Goal: Information Seeking & Learning: Learn about a topic

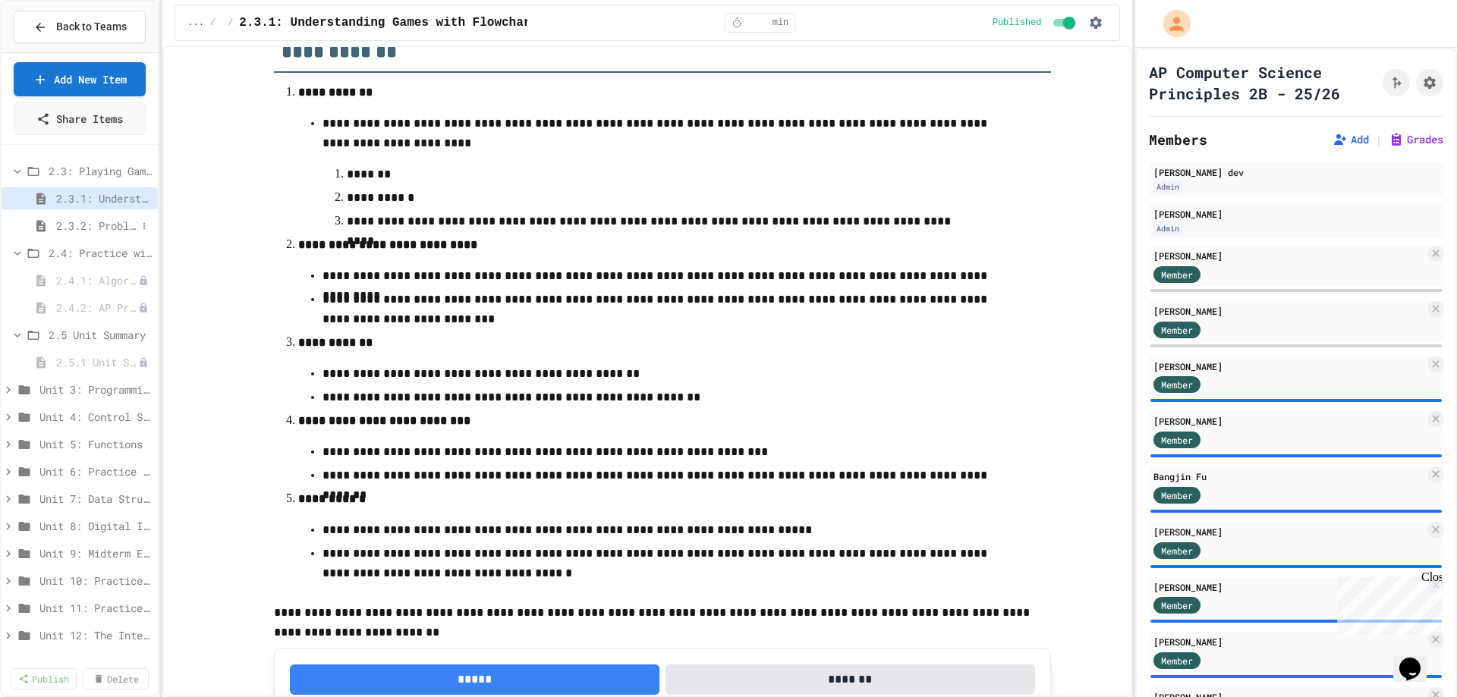
scroll to position [304, 0]
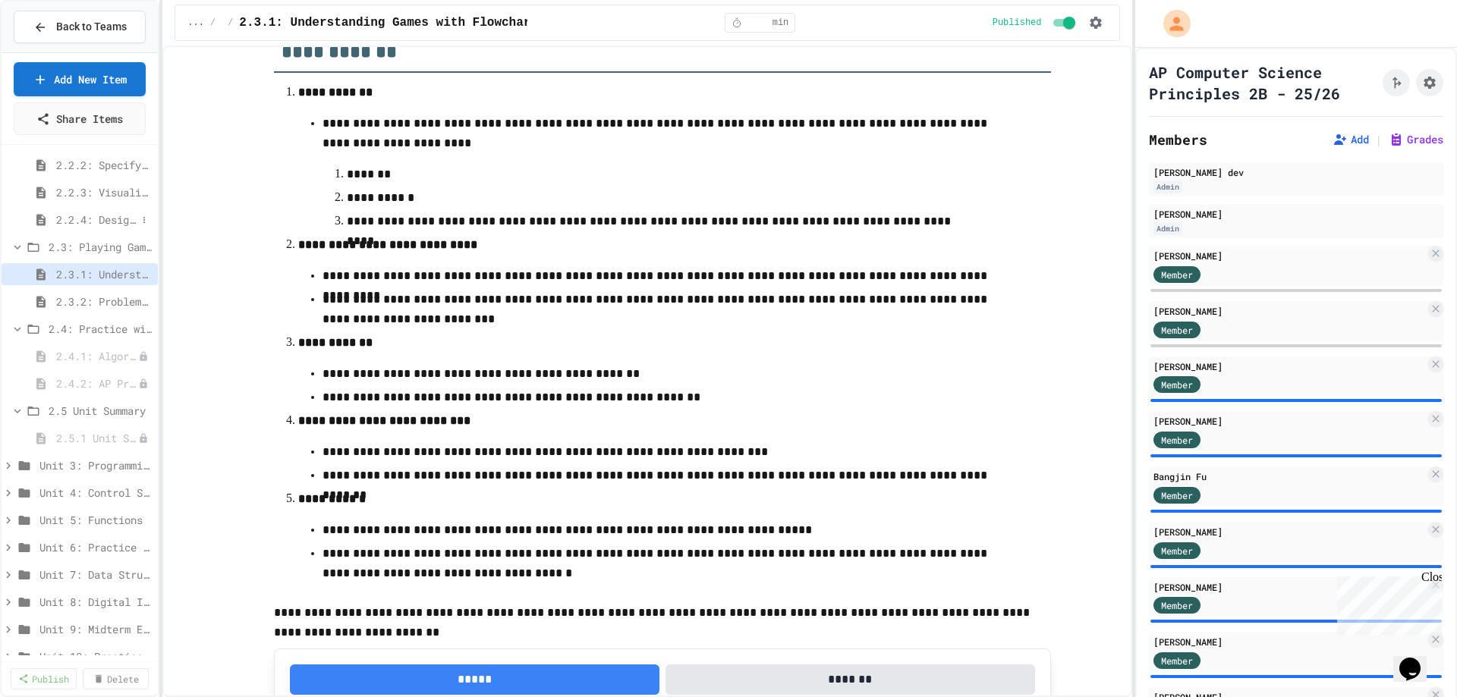
click at [76, 222] on span "2.2.4: Designing Flowcharts" at bounding box center [96, 220] width 80 height 16
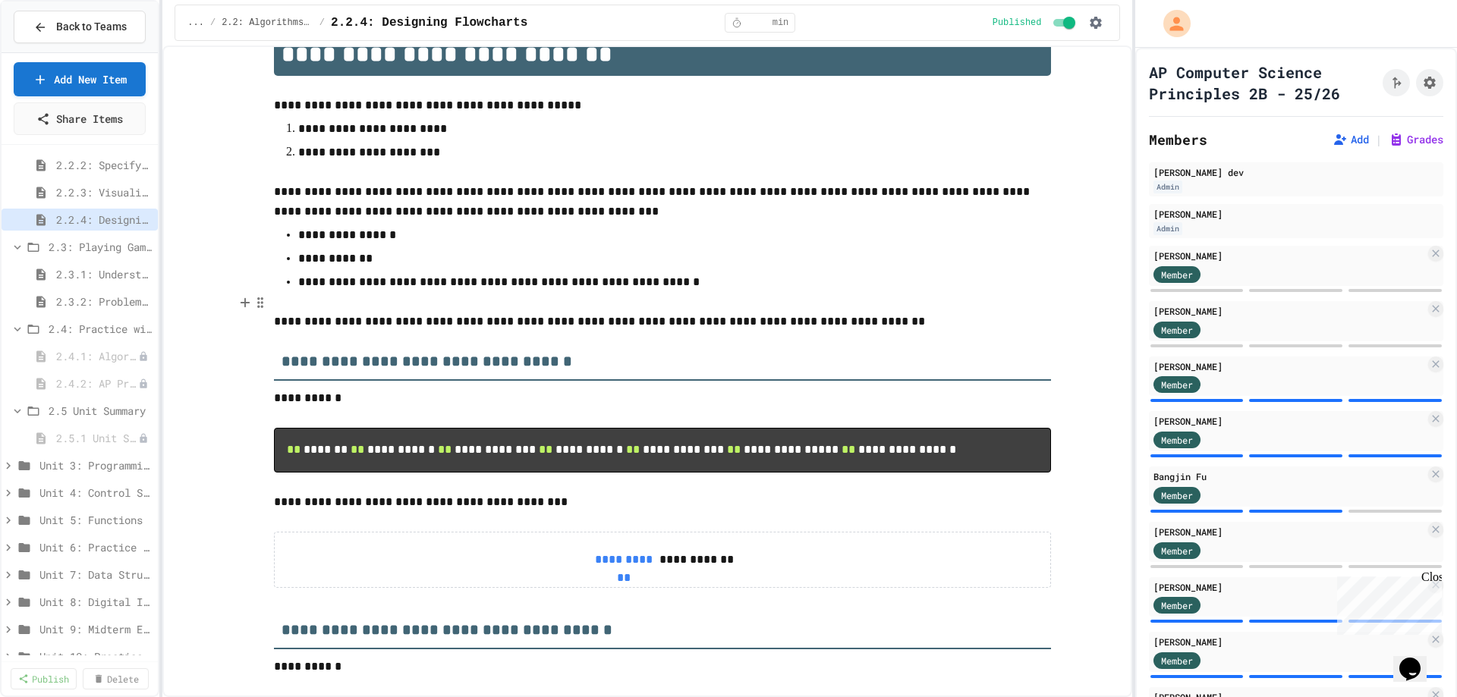
scroll to position [76, 0]
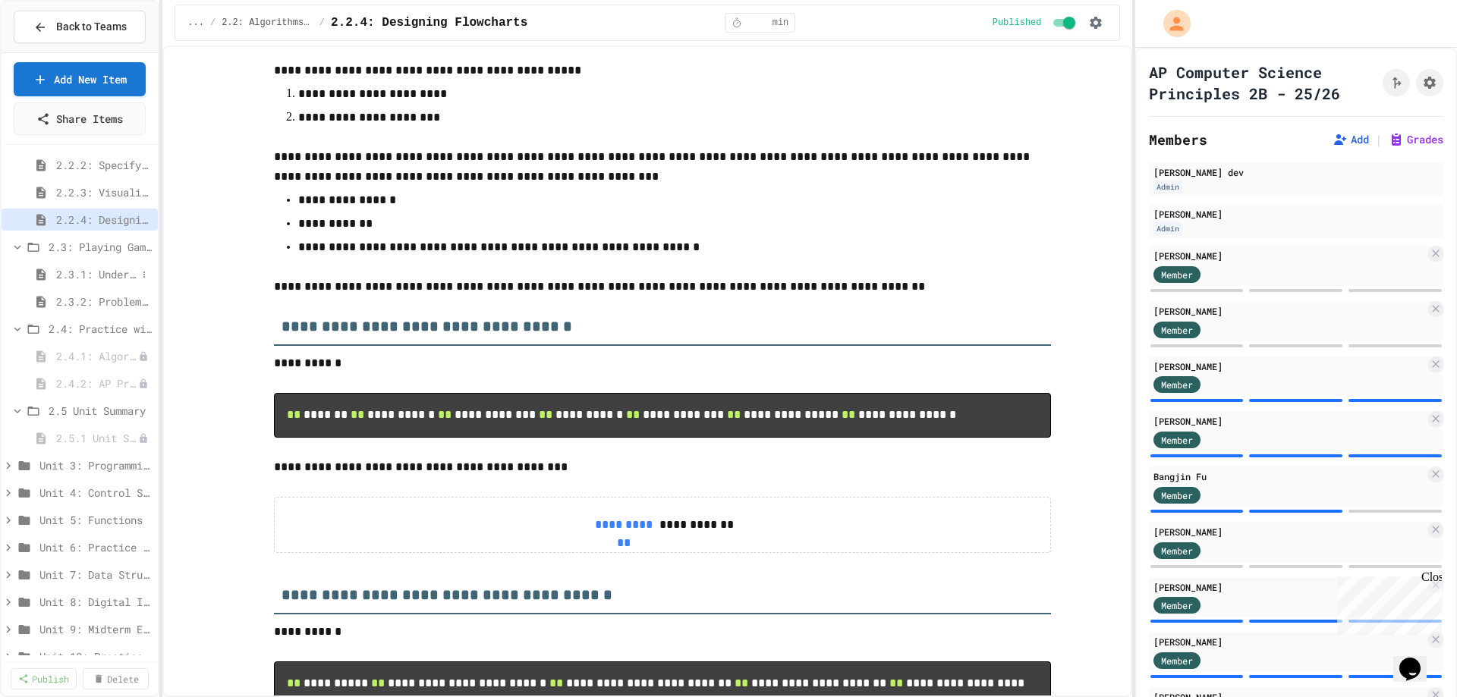
click at [103, 273] on span "2.3.1: Understanding Games with Flowcharts" at bounding box center [96, 274] width 80 height 16
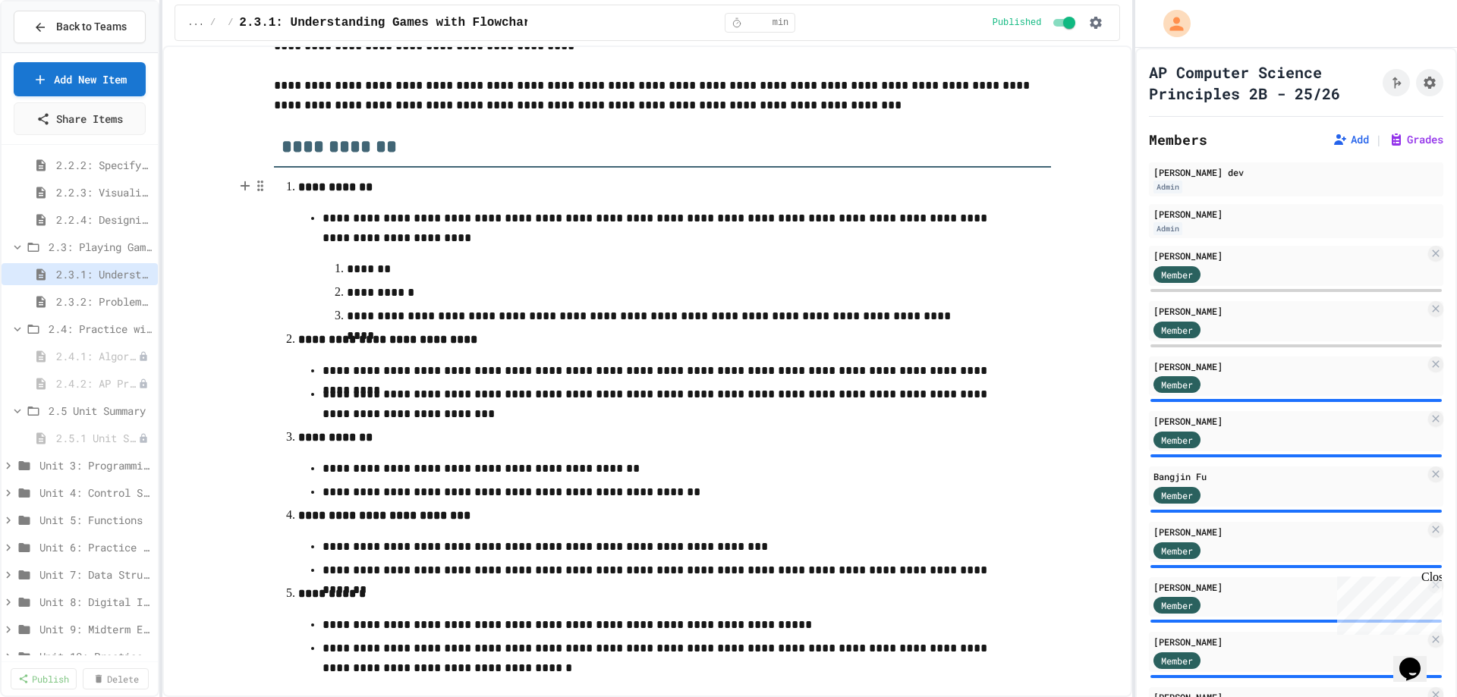
scroll to position [152, 0]
